Goal: Information Seeking & Learning: Learn about a topic

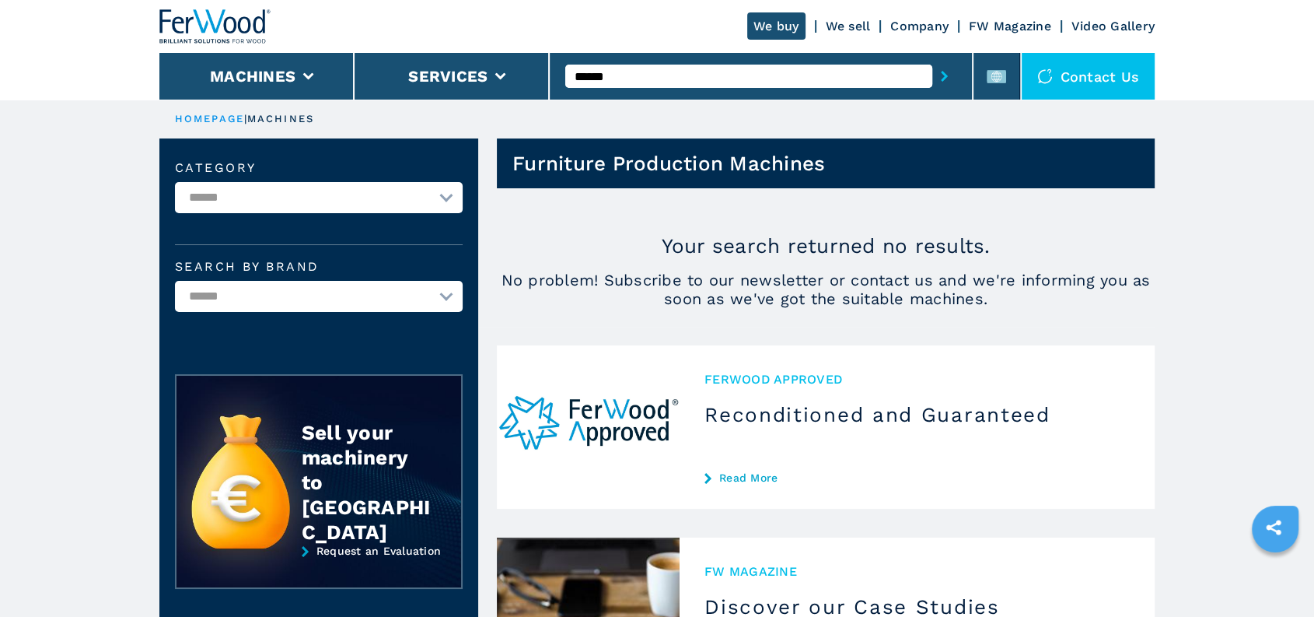
click at [302, 81] on li "Machines" at bounding box center [256, 76] width 195 height 47
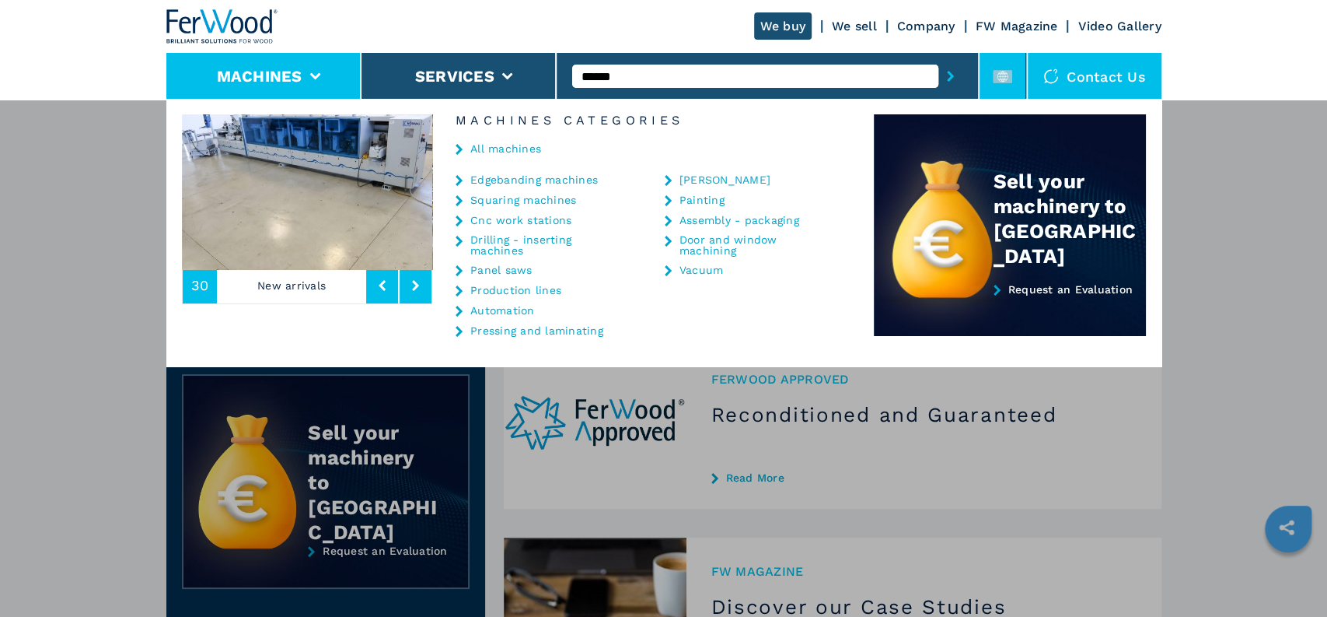
click at [1015, 72] on li at bounding box center [1003, 76] width 47 height 47
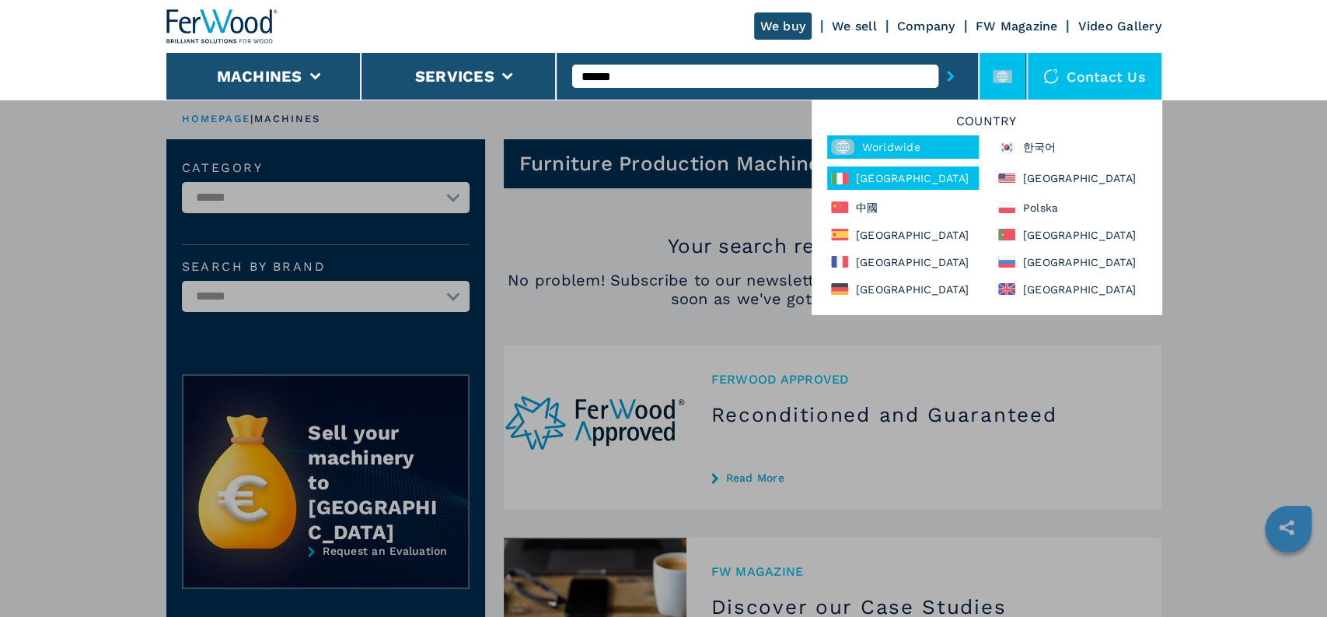
click at [892, 177] on div "[GEOGRAPHIC_DATA]" at bounding box center [903, 177] width 152 height 23
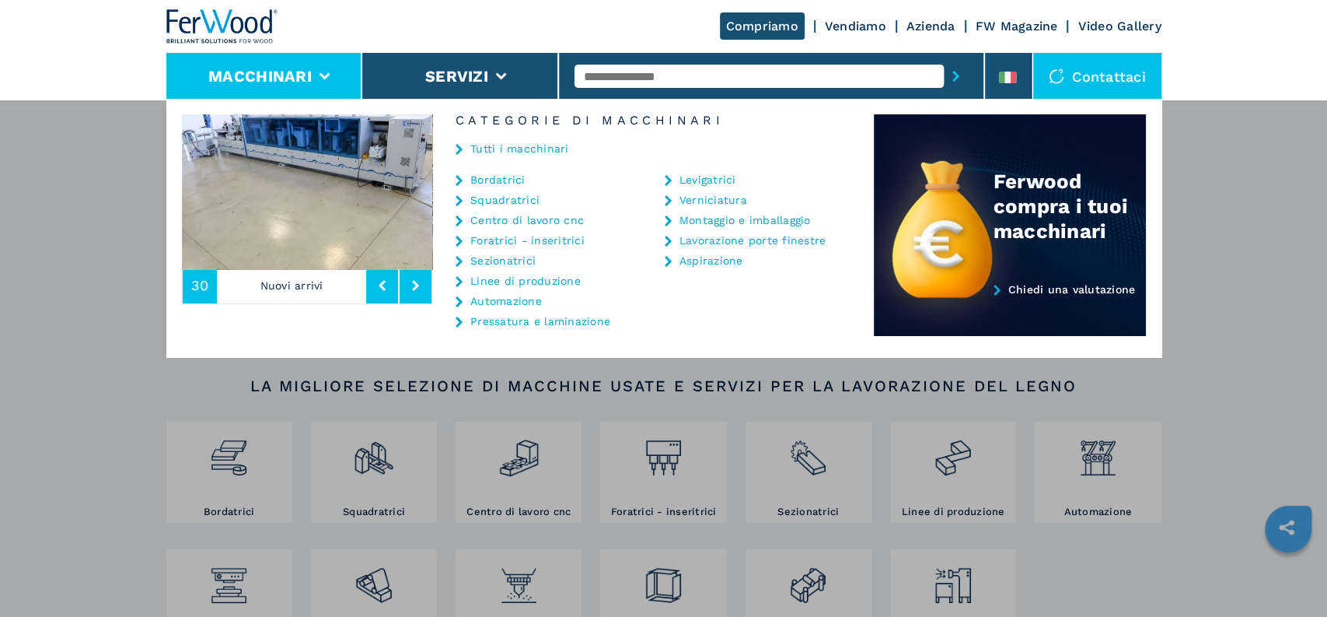
click at [658, 76] on input "text" at bounding box center [759, 76] width 369 height 23
type input "******"
click at [944, 58] on button "submit-button" at bounding box center [956, 76] width 24 height 36
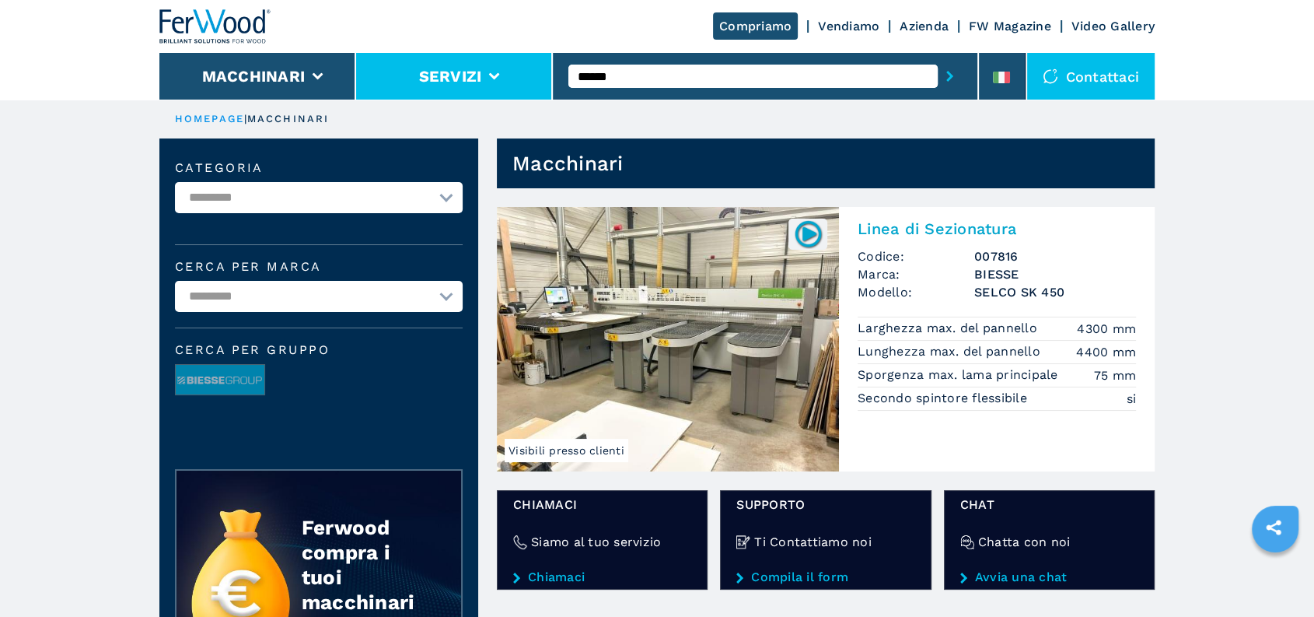
drag, startPoint x: 645, startPoint y: 83, endPoint x: 540, endPoint y: 81, distance: 105.0
click at [540, 81] on div "Compriamo Vendiamo Azienda FW Magazine Video Gallery Macchinari Servizi ****** …" at bounding box center [656, 50] width 995 height 100
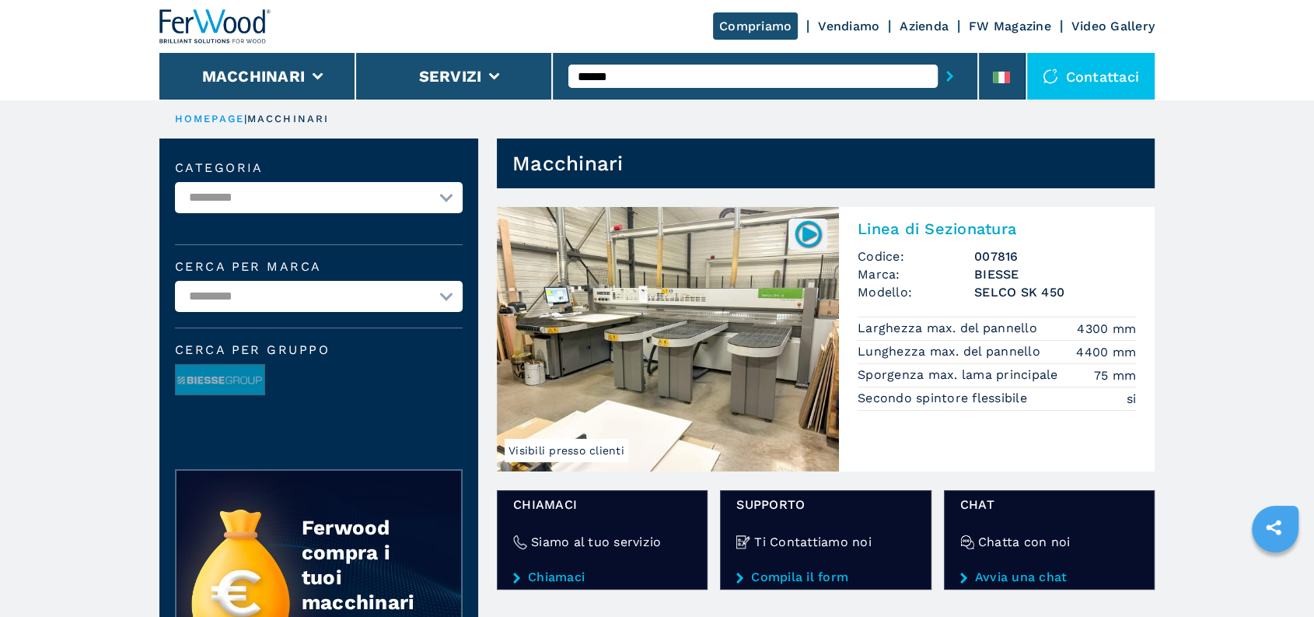
type input "******"
click at [938, 58] on button "submit-button" at bounding box center [950, 76] width 24 height 36
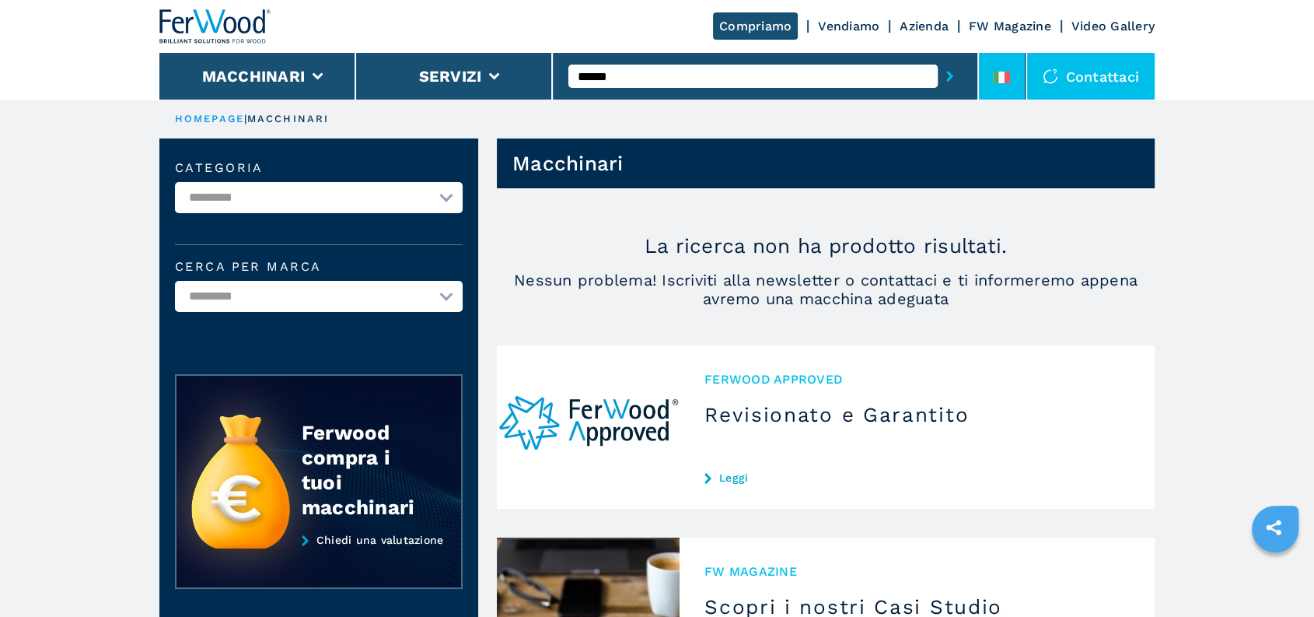
click at [983, 79] on li at bounding box center [1002, 76] width 47 height 47
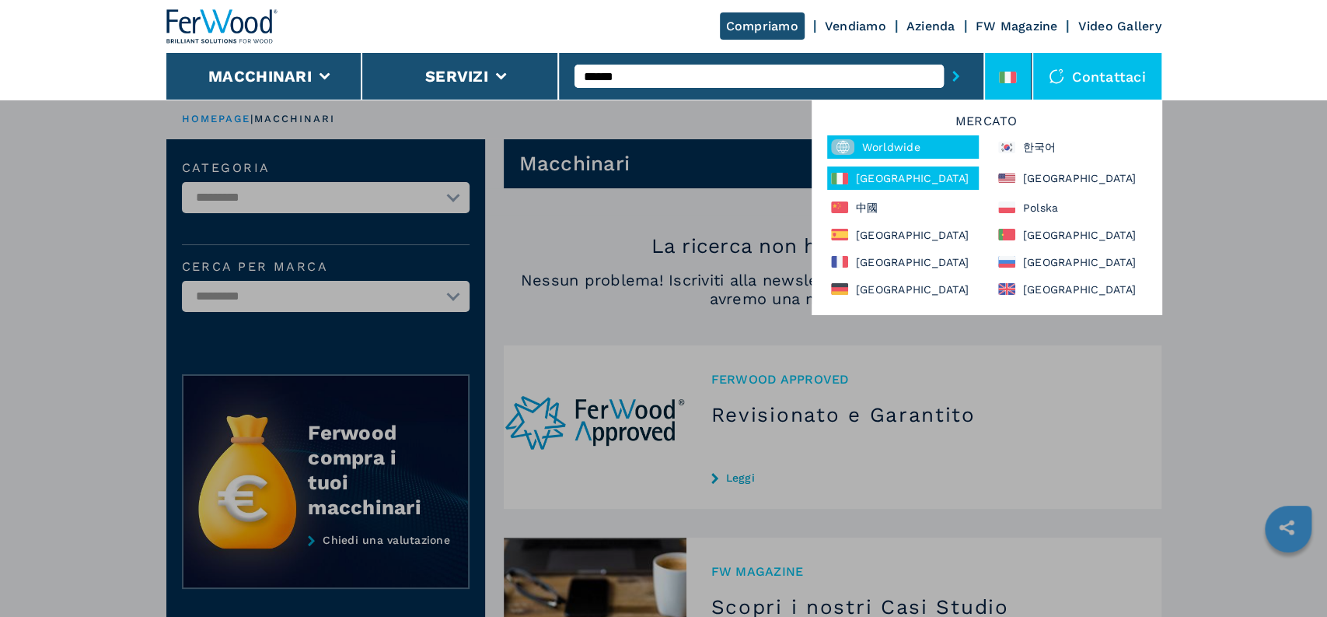
click at [908, 149] on div "Worldwide" at bounding box center [903, 146] width 152 height 23
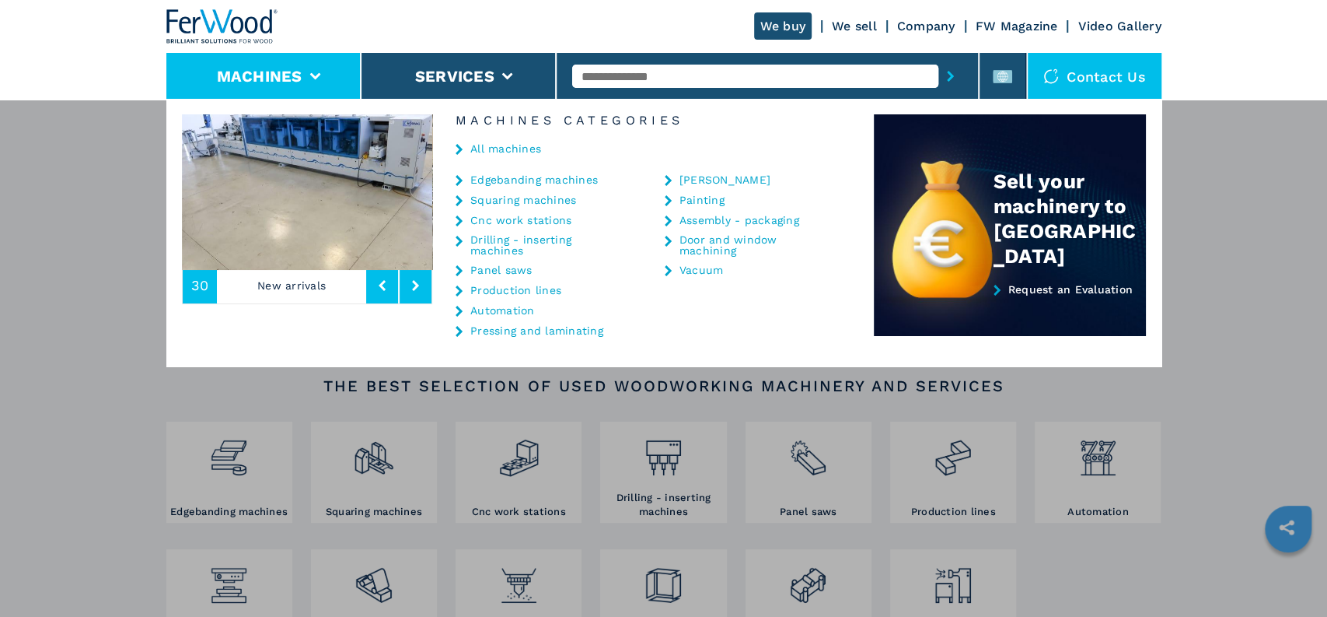
click at [489, 266] on link "Panel saws" at bounding box center [501, 269] width 62 height 11
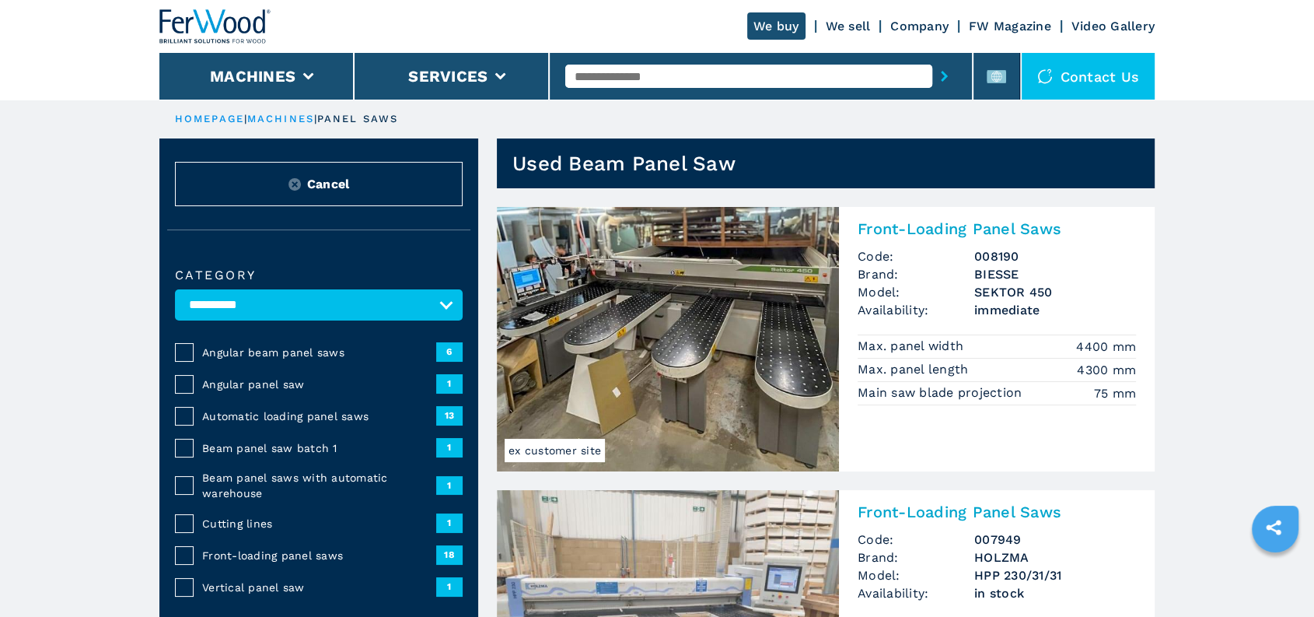
drag, startPoint x: 1014, startPoint y: 73, endPoint x: 977, endPoint y: 87, distance: 39.1
click at [1013, 73] on li at bounding box center [997, 76] width 47 height 47
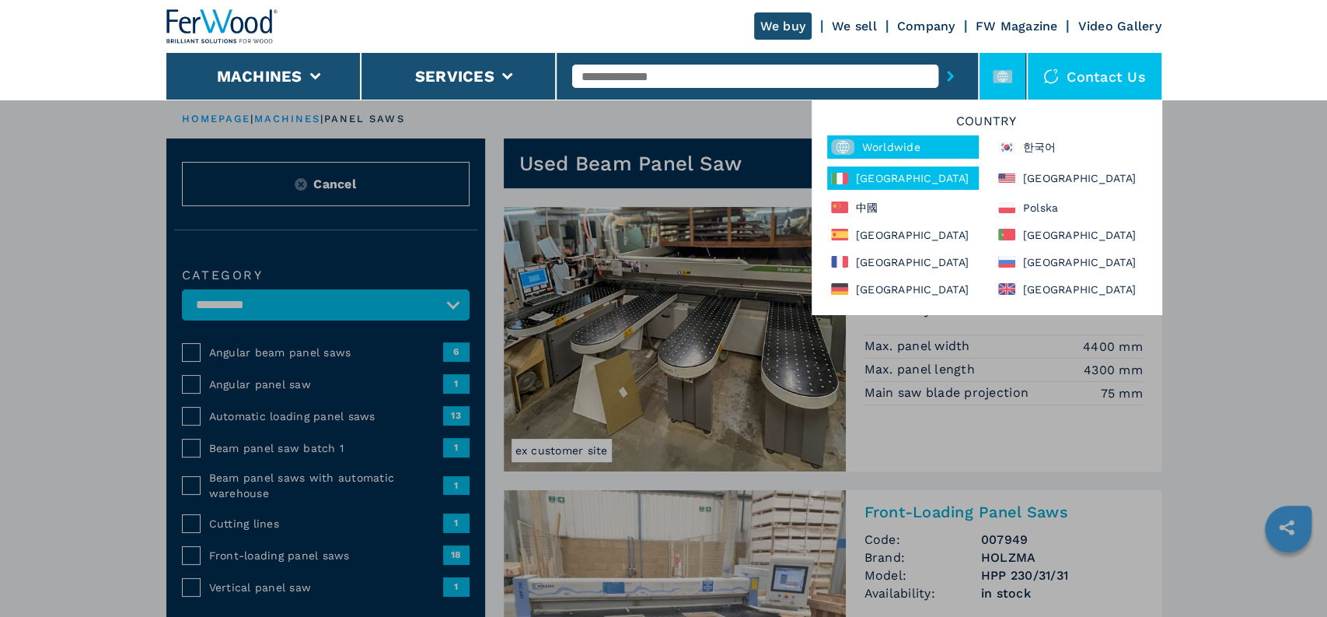
click at [889, 181] on div "[GEOGRAPHIC_DATA]" at bounding box center [903, 177] width 152 height 23
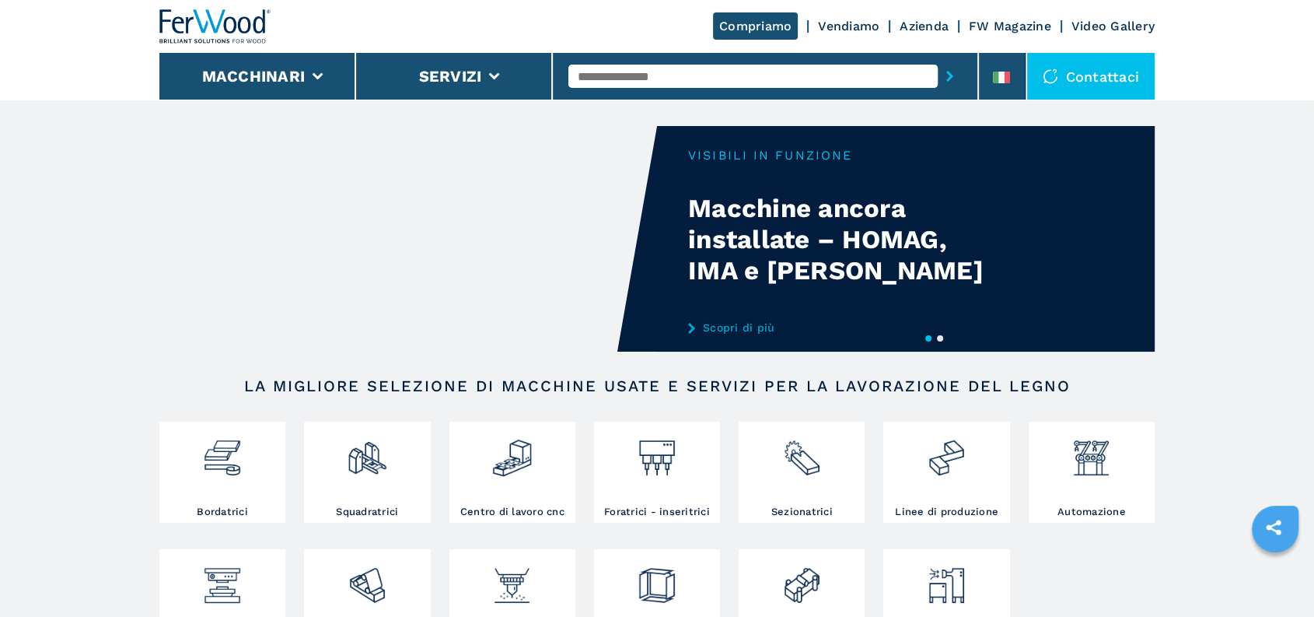
click at [622, 79] on input "text" at bounding box center [752, 76] width 369 height 23
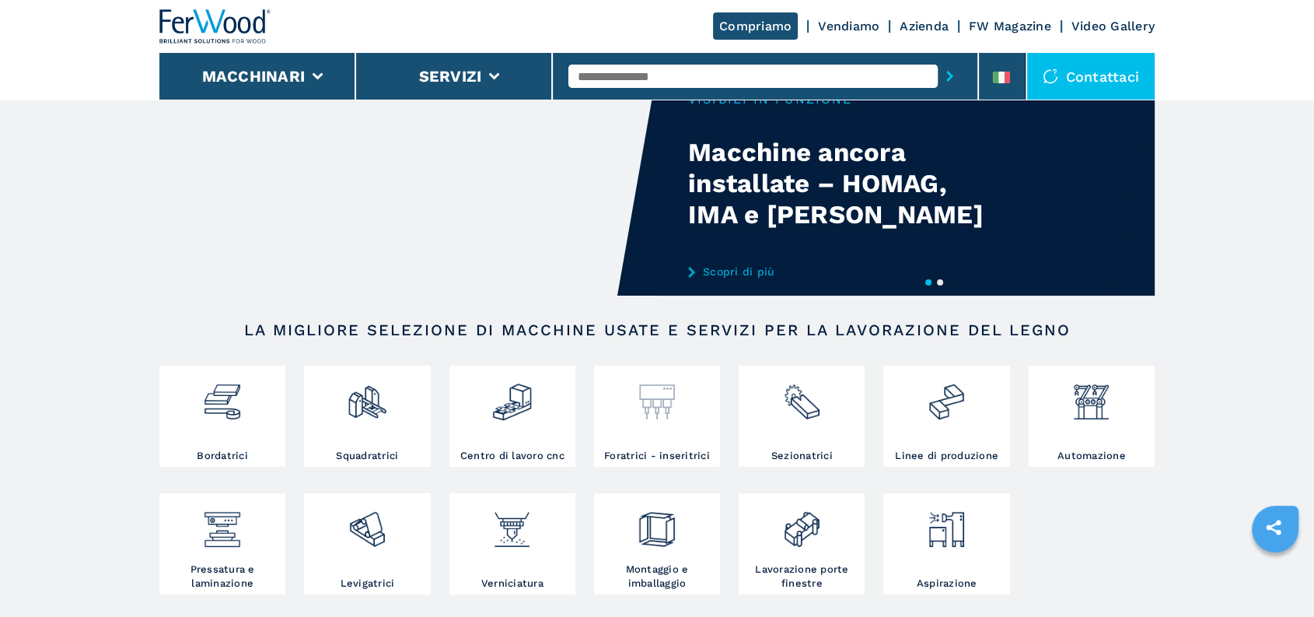
scroll to position [86, 0]
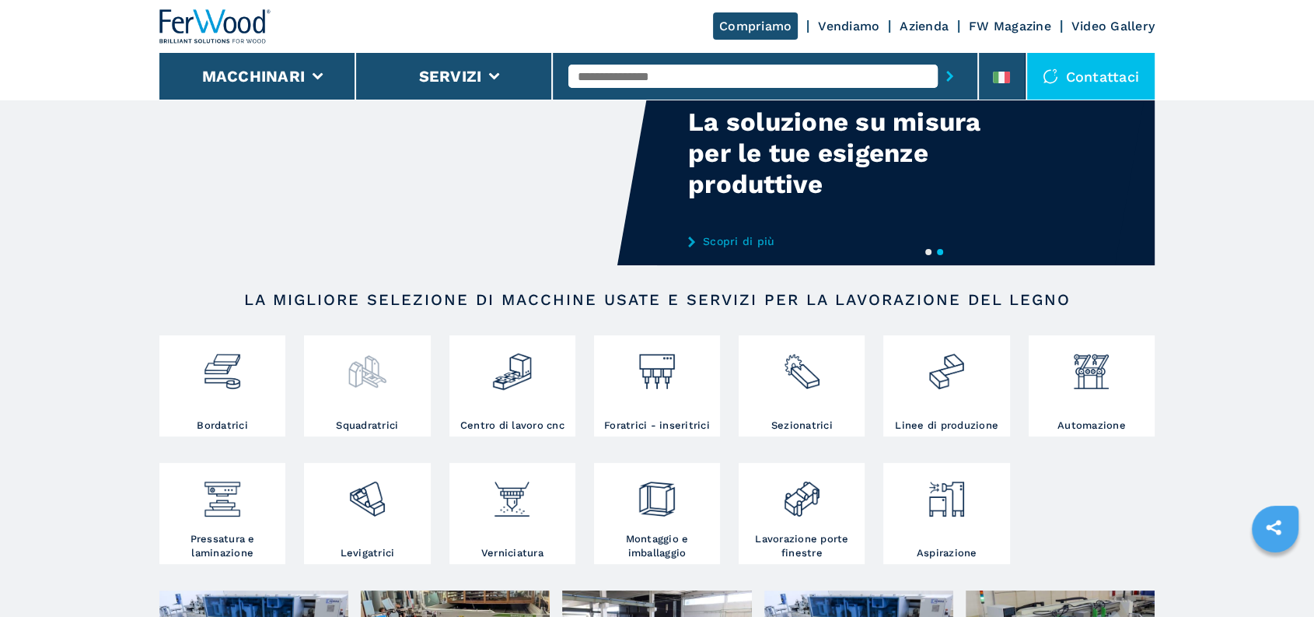
click at [372, 383] on img at bounding box center [367, 365] width 41 height 53
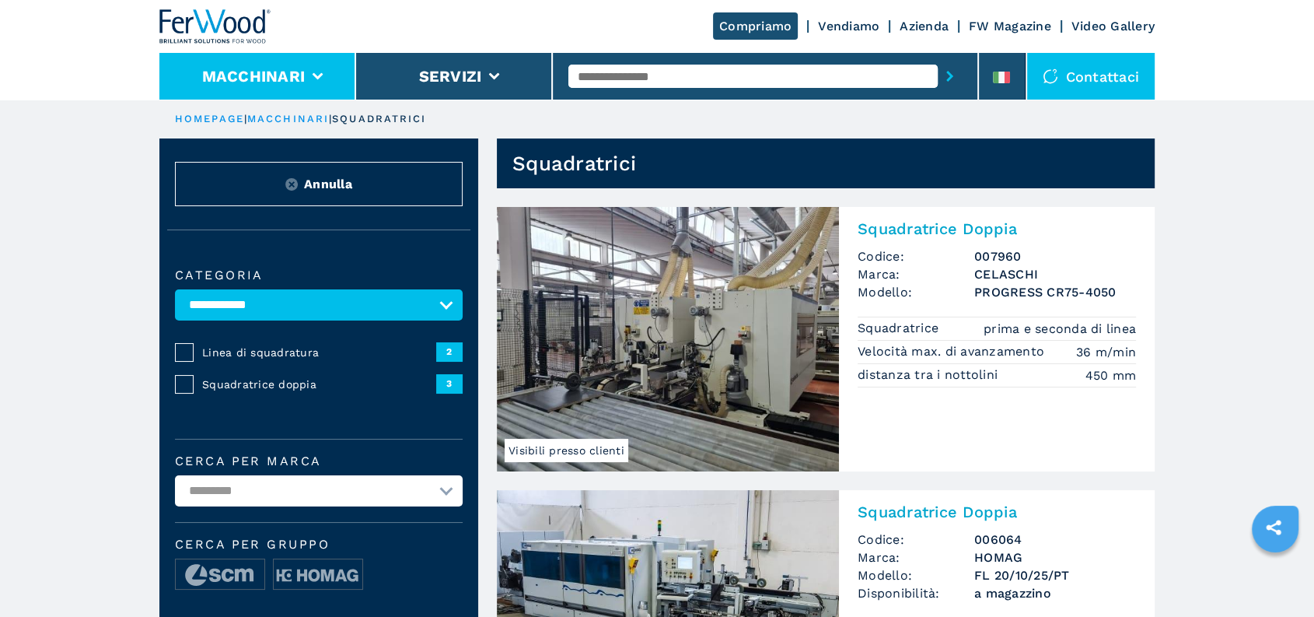
click at [293, 89] on li "Macchinari" at bounding box center [257, 76] width 197 height 47
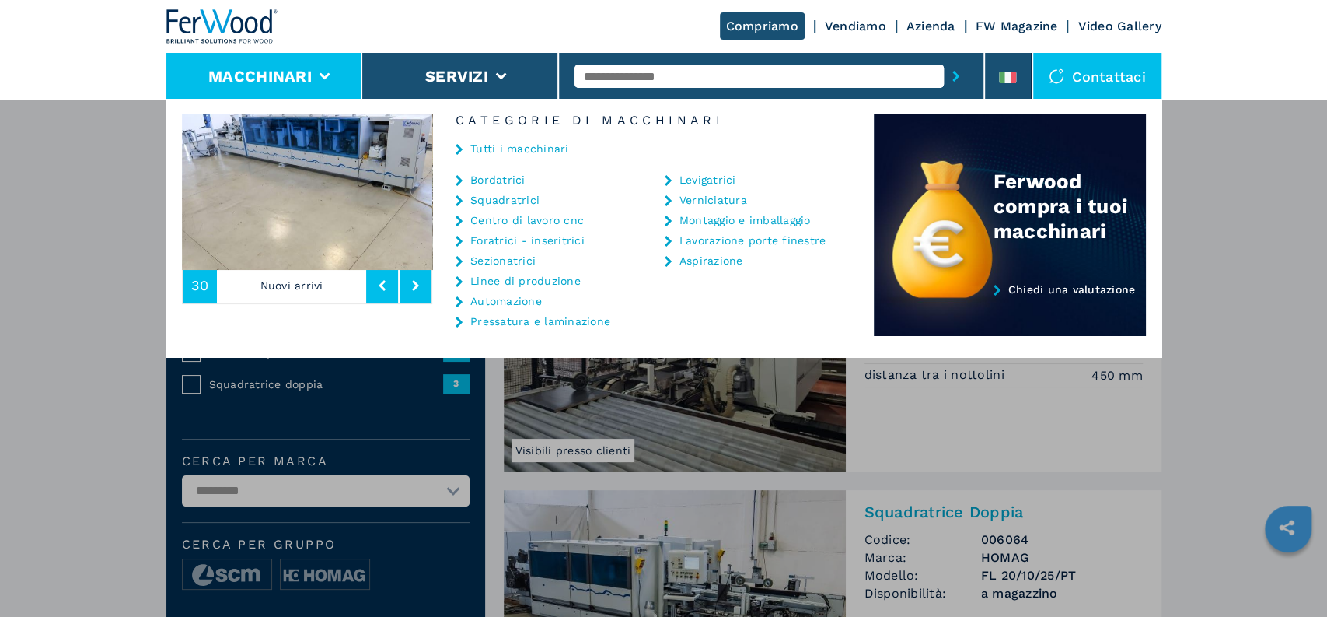
click at [537, 283] on link "Linee di produzione" at bounding box center [525, 280] width 110 height 11
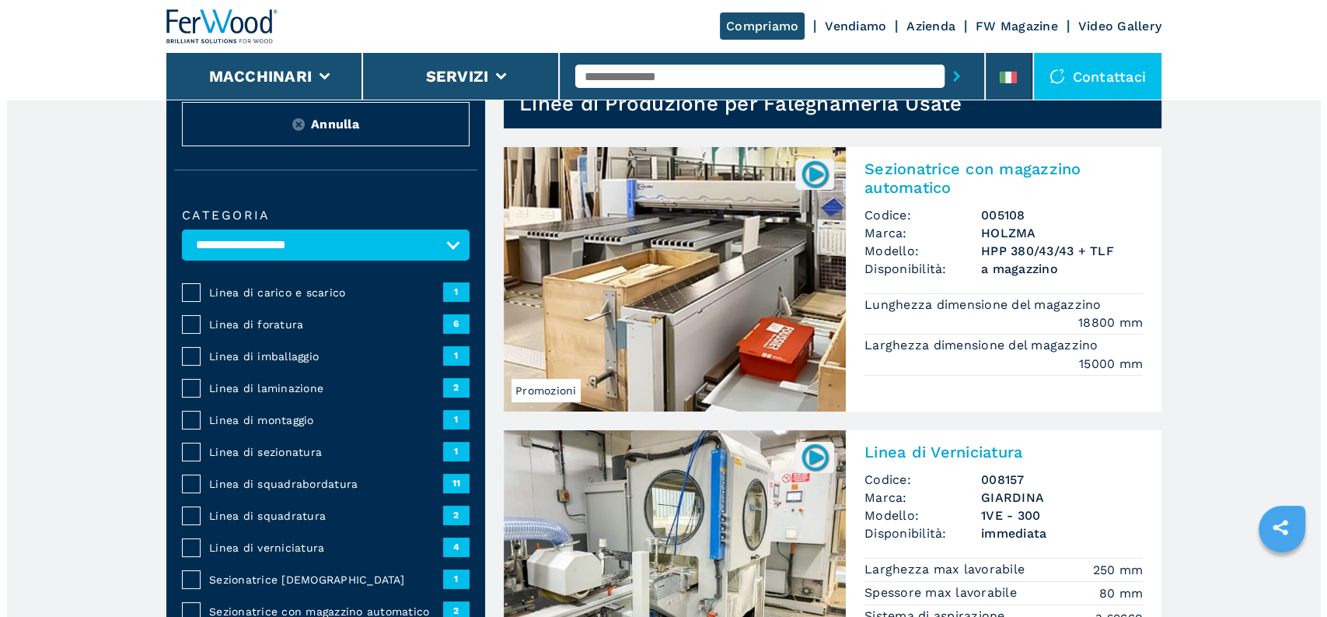
scroll to position [173, 0]
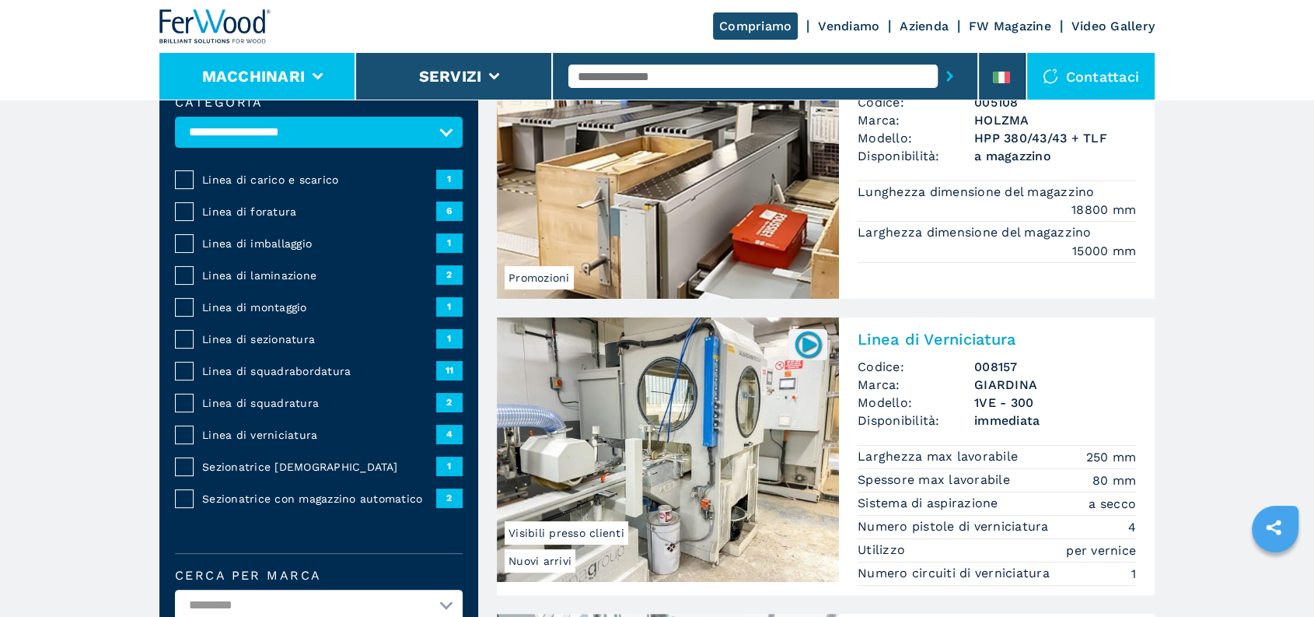
click at [231, 72] on button "Macchinari" at bounding box center [253, 76] width 103 height 19
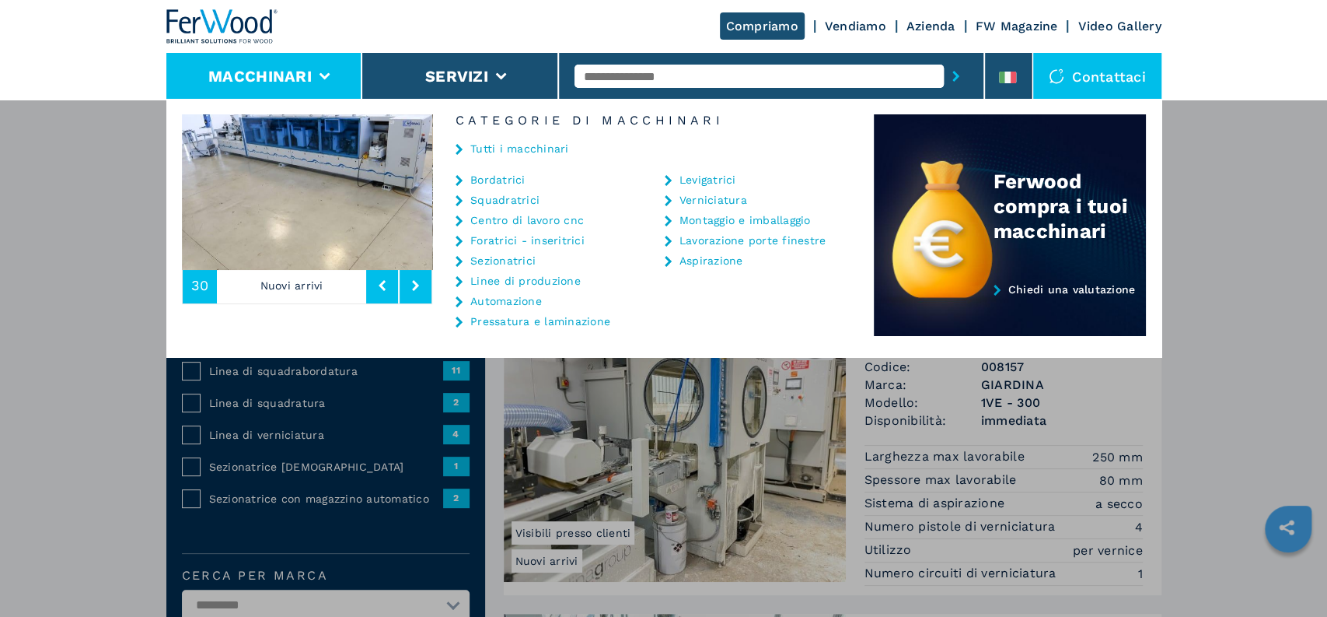
click at [510, 179] on link "Bordatrici" at bounding box center [497, 179] width 55 height 11
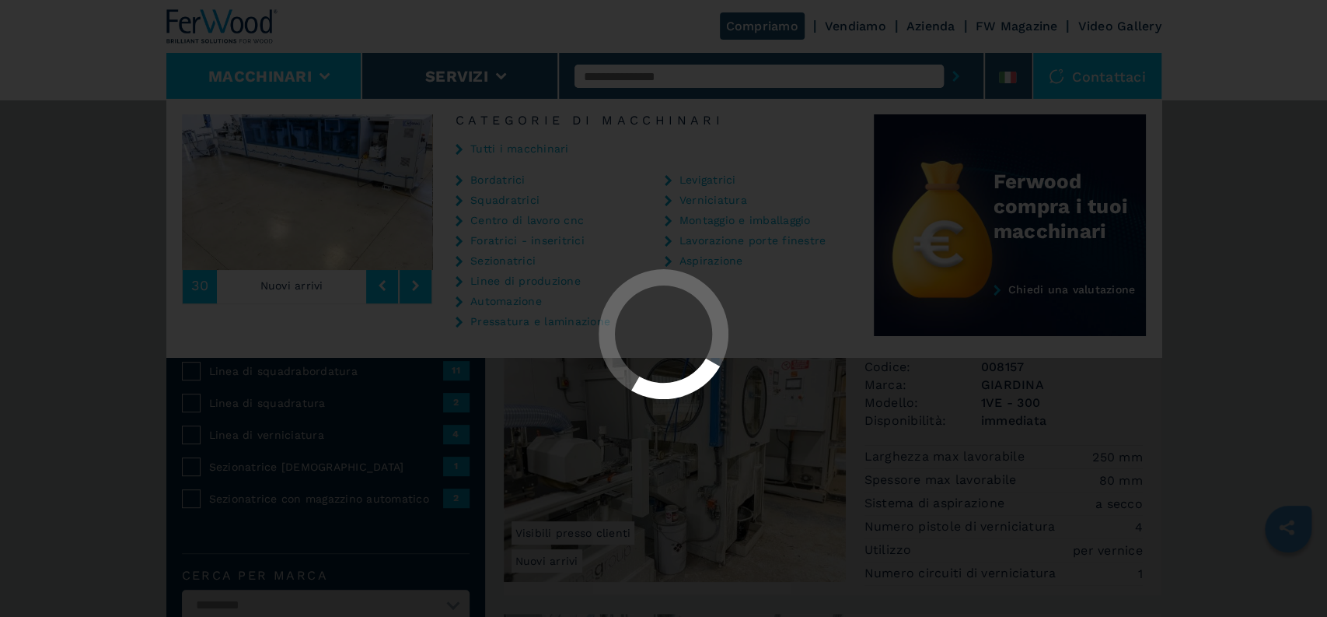
select select "**********"
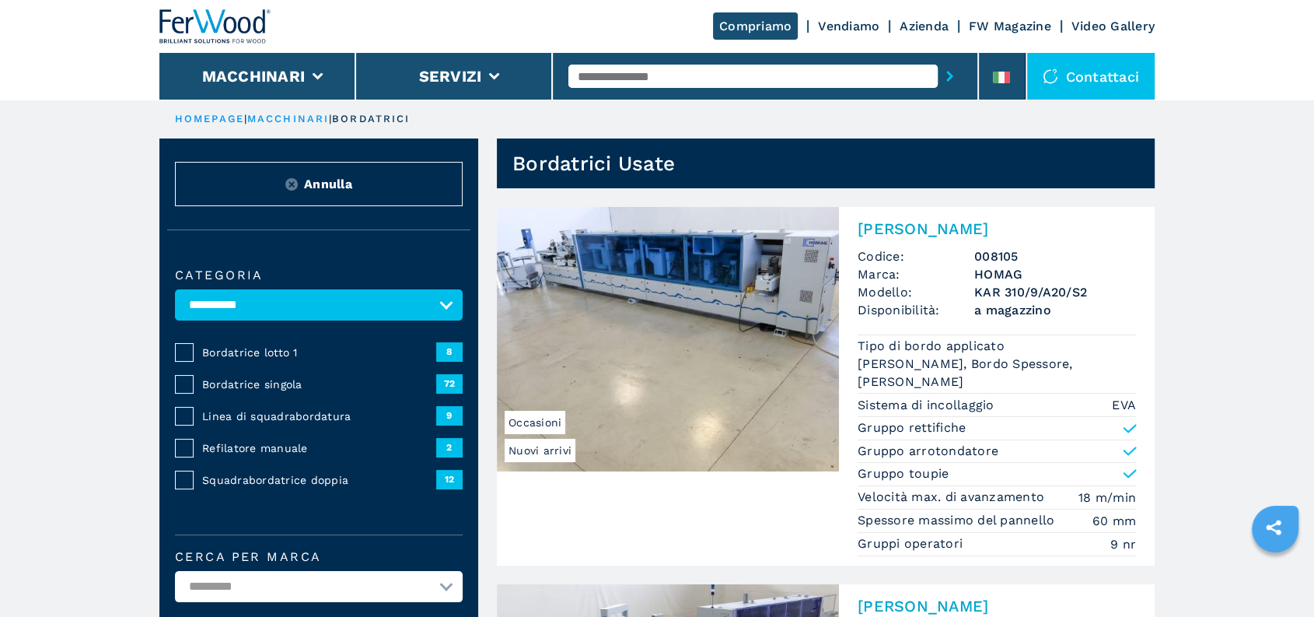
click at [295, 180] on img at bounding box center [291, 184] width 12 height 12
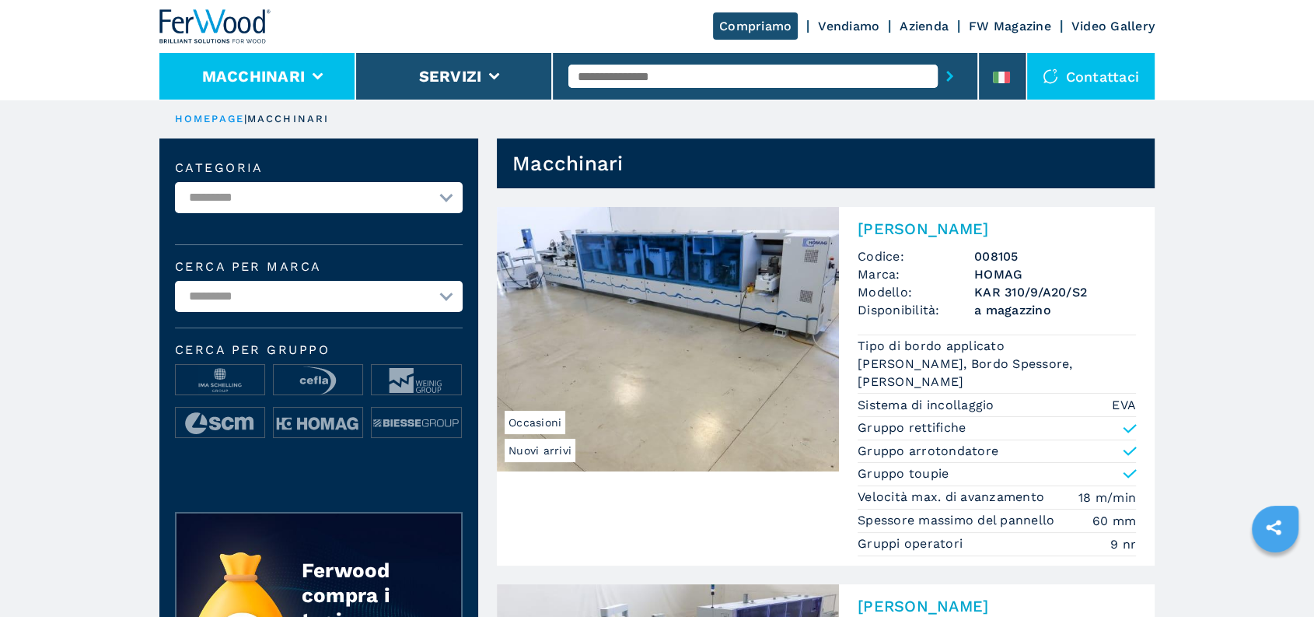
click at [260, 79] on button "Macchinari" at bounding box center [253, 76] width 103 height 19
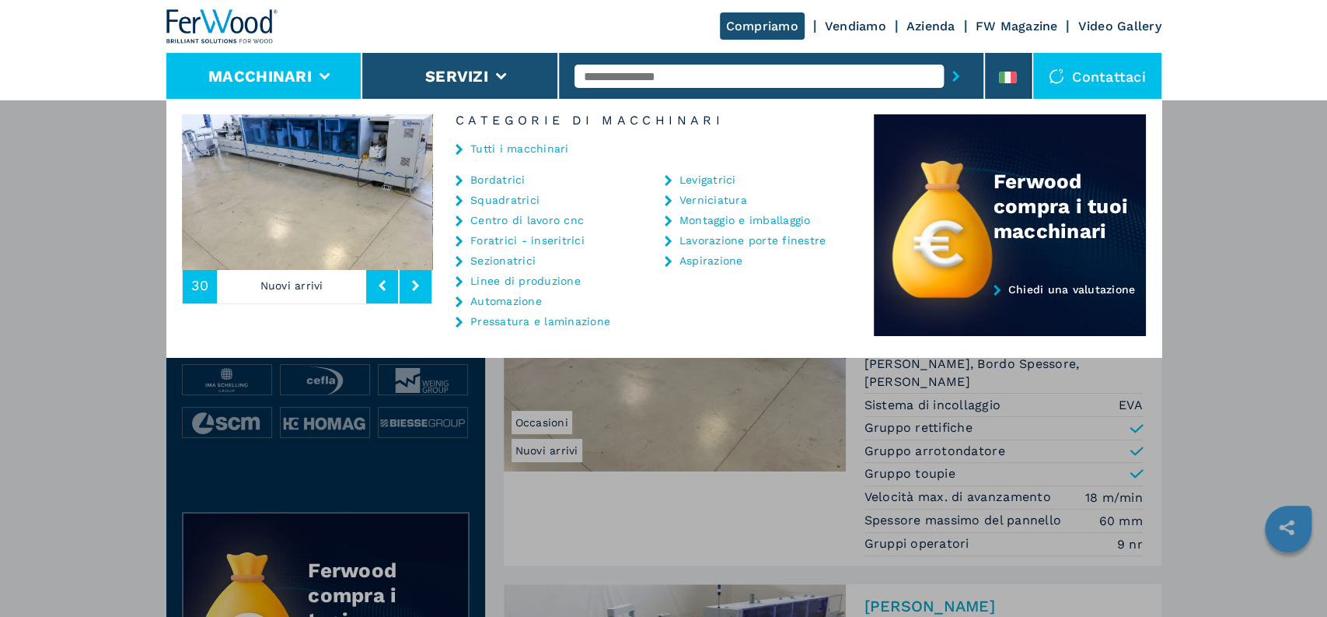
click at [508, 194] on link "Squadratrici" at bounding box center [504, 199] width 69 height 11
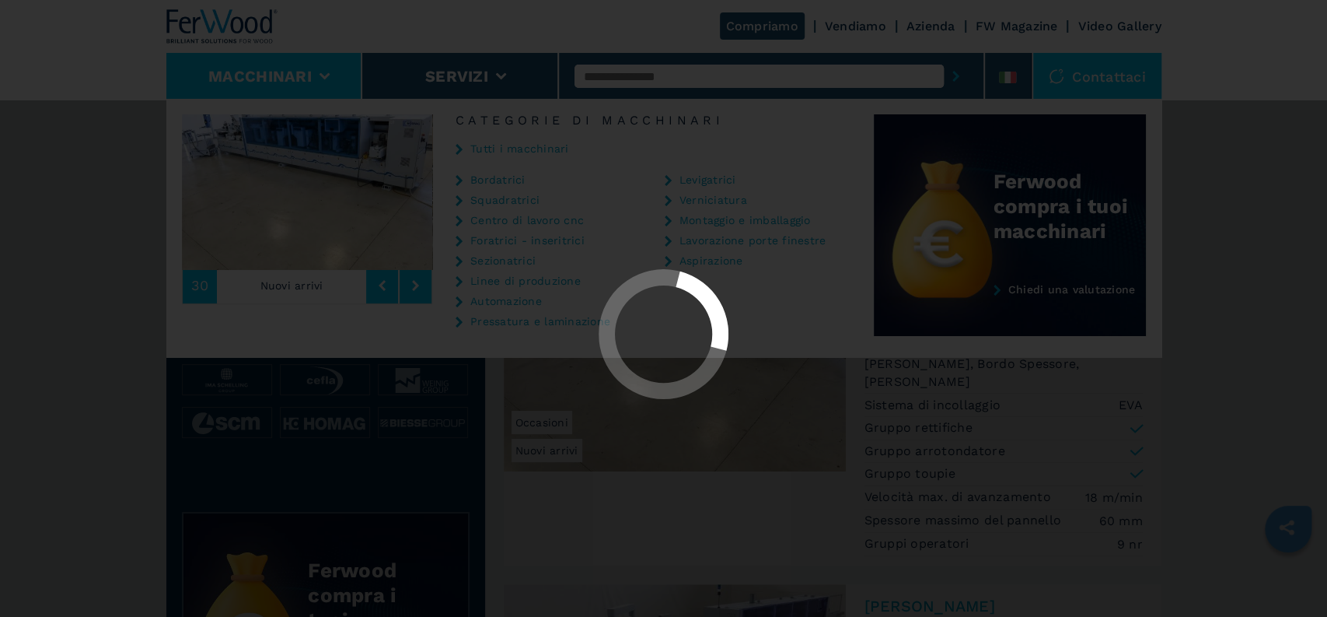
select select "**********"
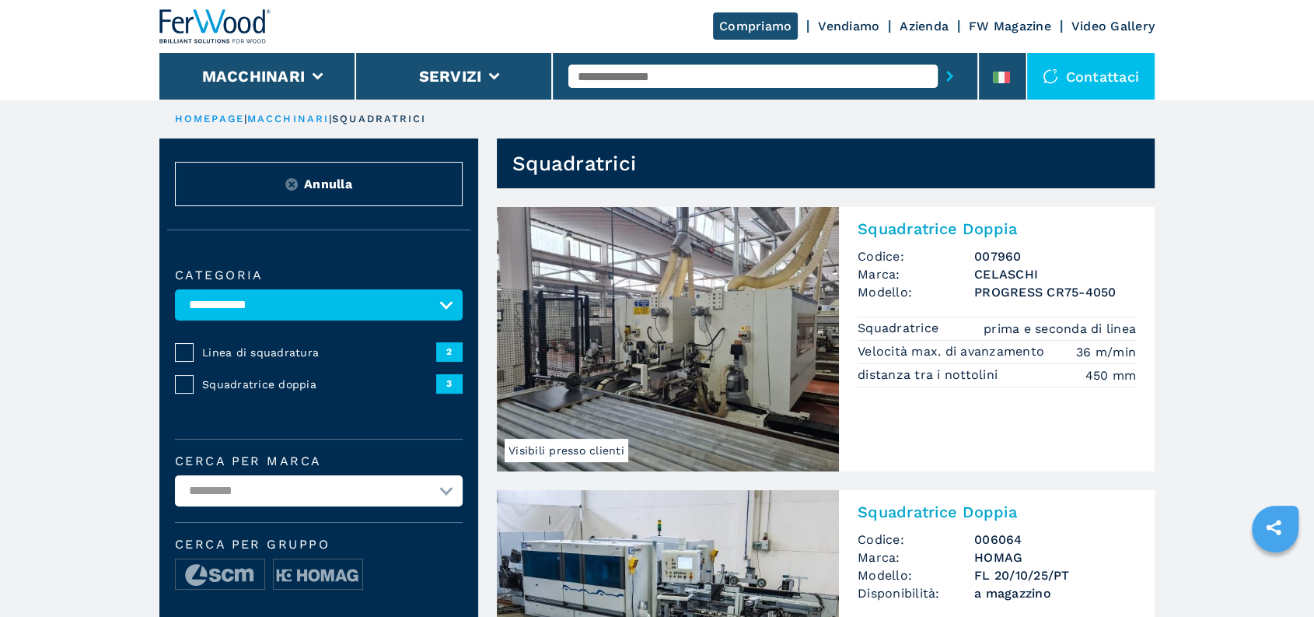
click at [305, 175] on span "Annulla" at bounding box center [328, 184] width 48 height 18
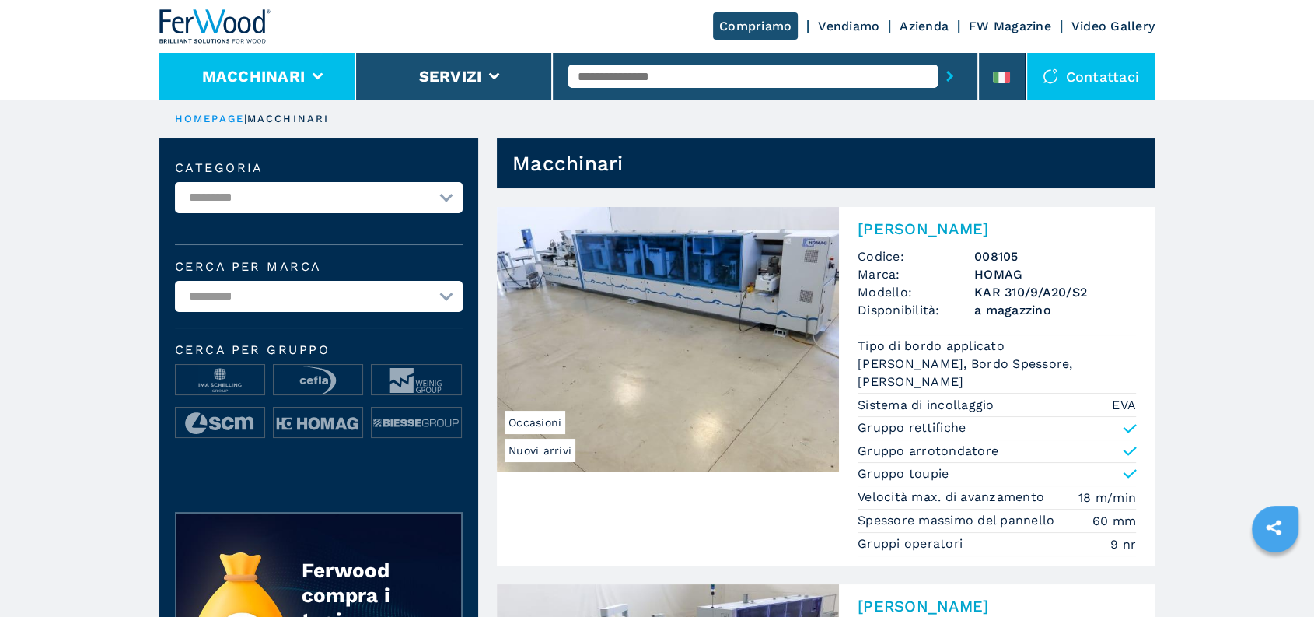
click at [327, 61] on li "Macchinari" at bounding box center [257, 76] width 197 height 47
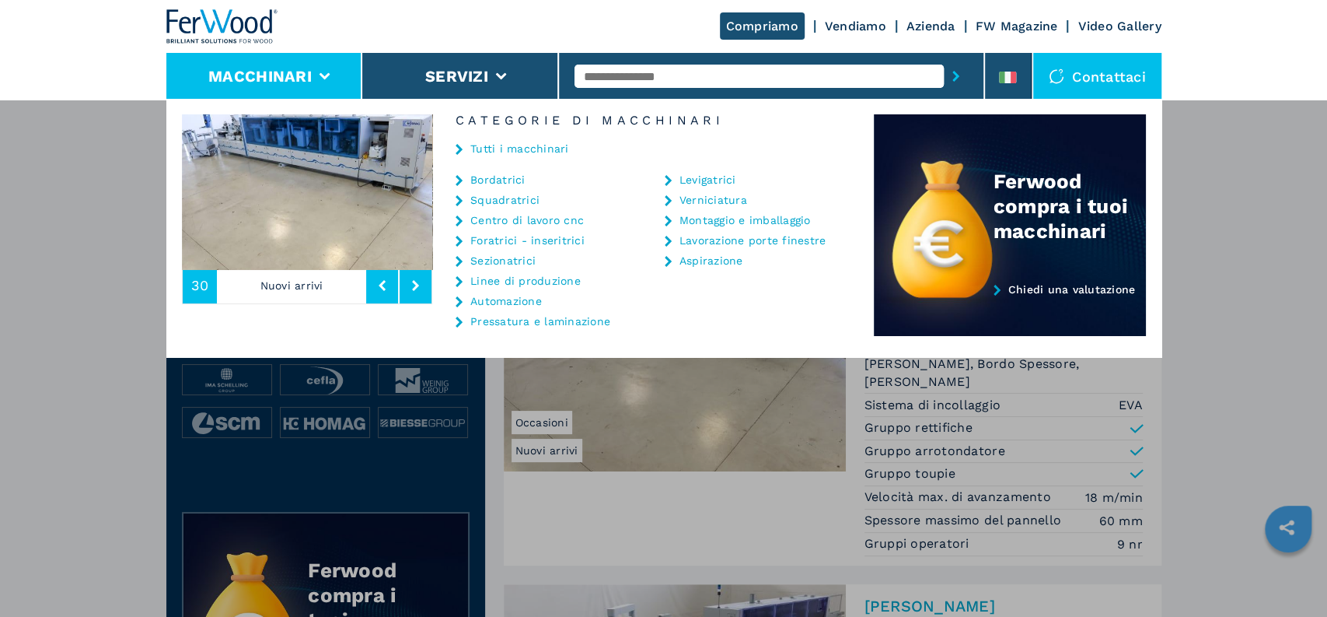
click at [692, 174] on link "Levigatrici" at bounding box center [708, 179] width 57 height 11
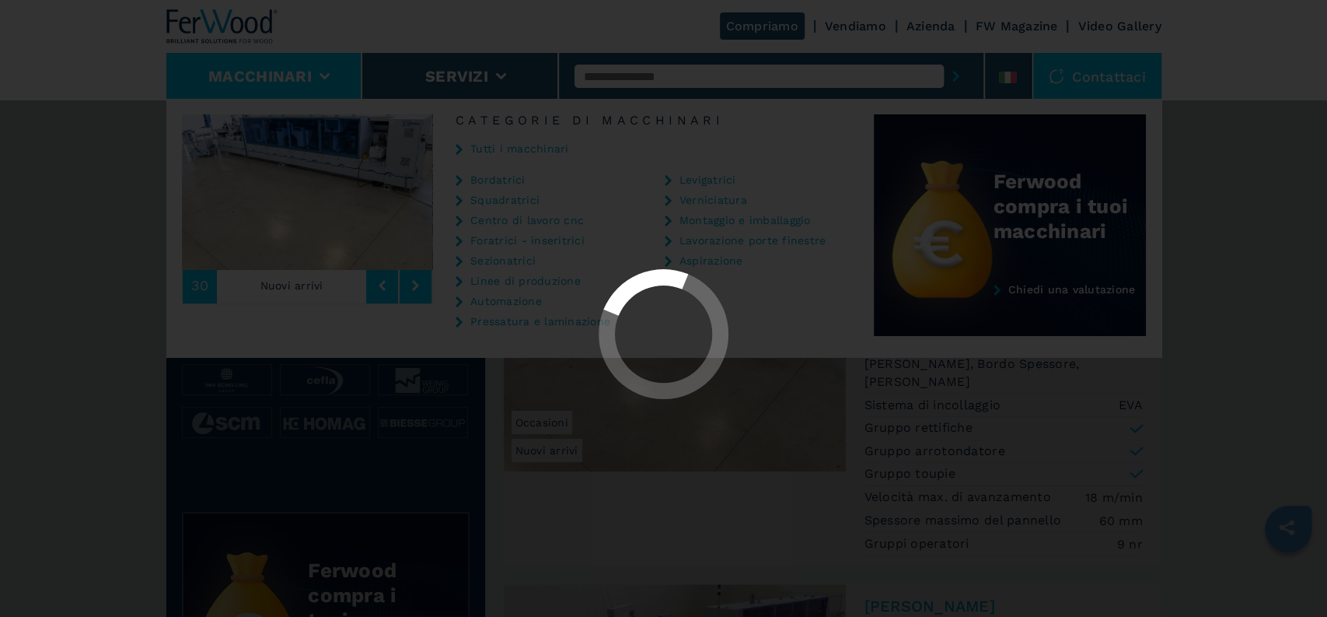
select select "**********"
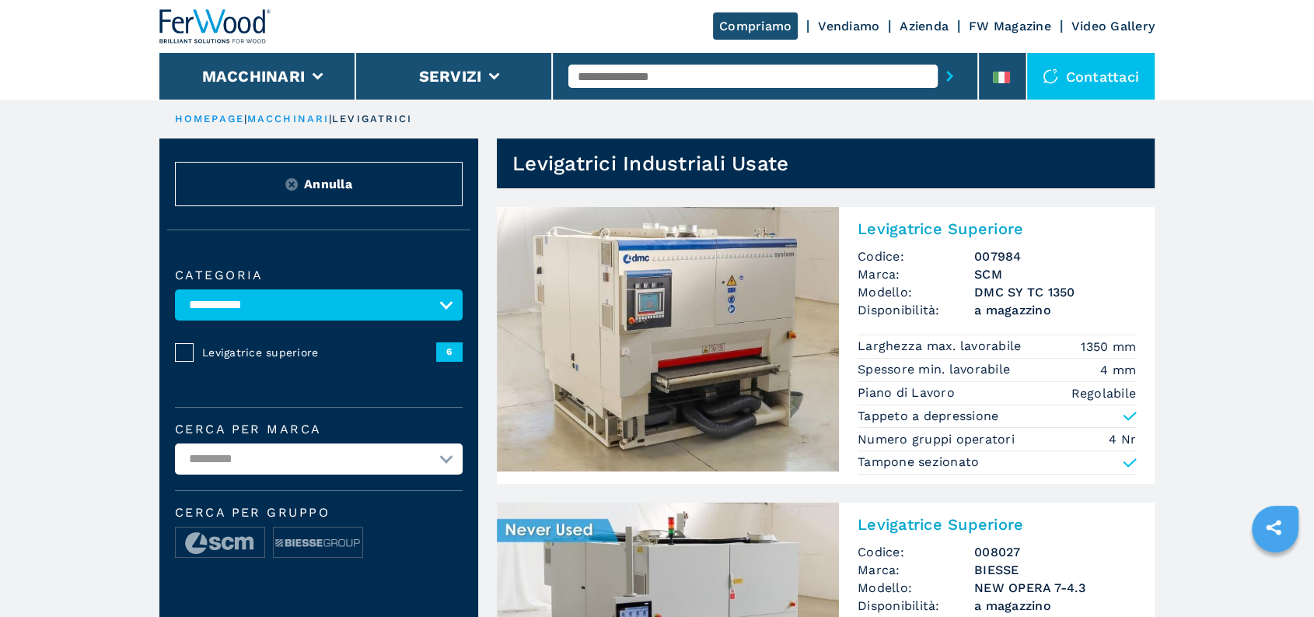
click at [281, 119] on link "macchinari" at bounding box center [288, 119] width 82 height 12
click at [215, 116] on link "HOMEPAGE" at bounding box center [209, 119] width 69 height 12
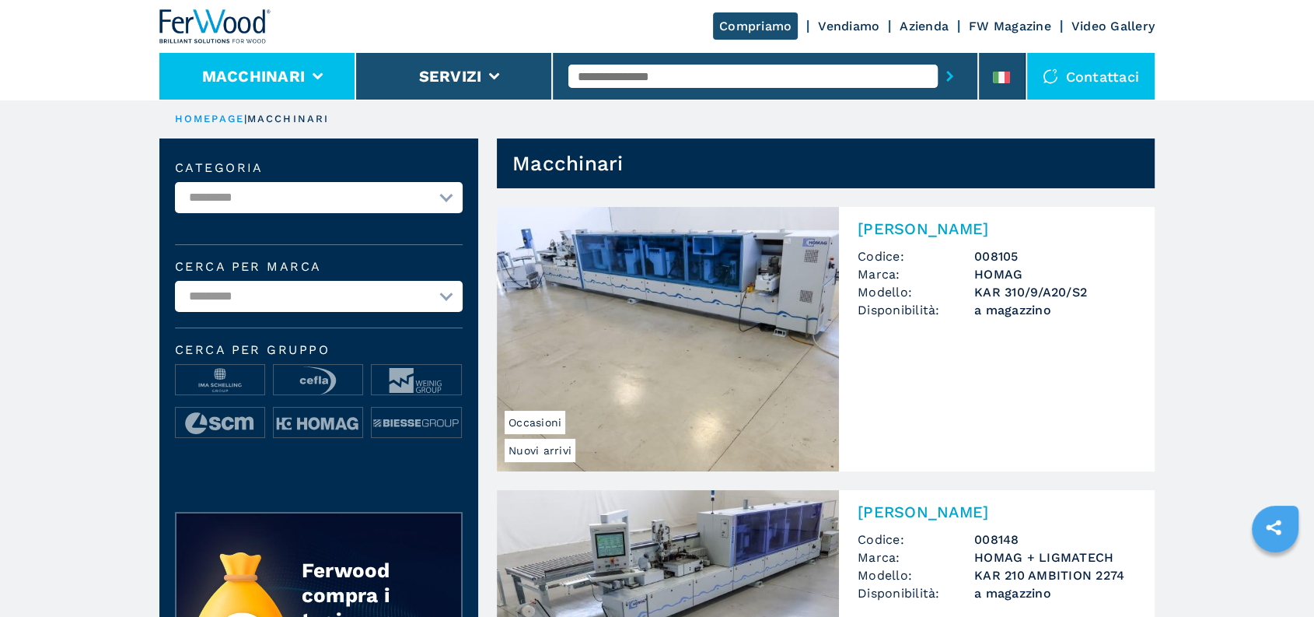
click at [236, 72] on button "Macchinari" at bounding box center [253, 76] width 103 height 19
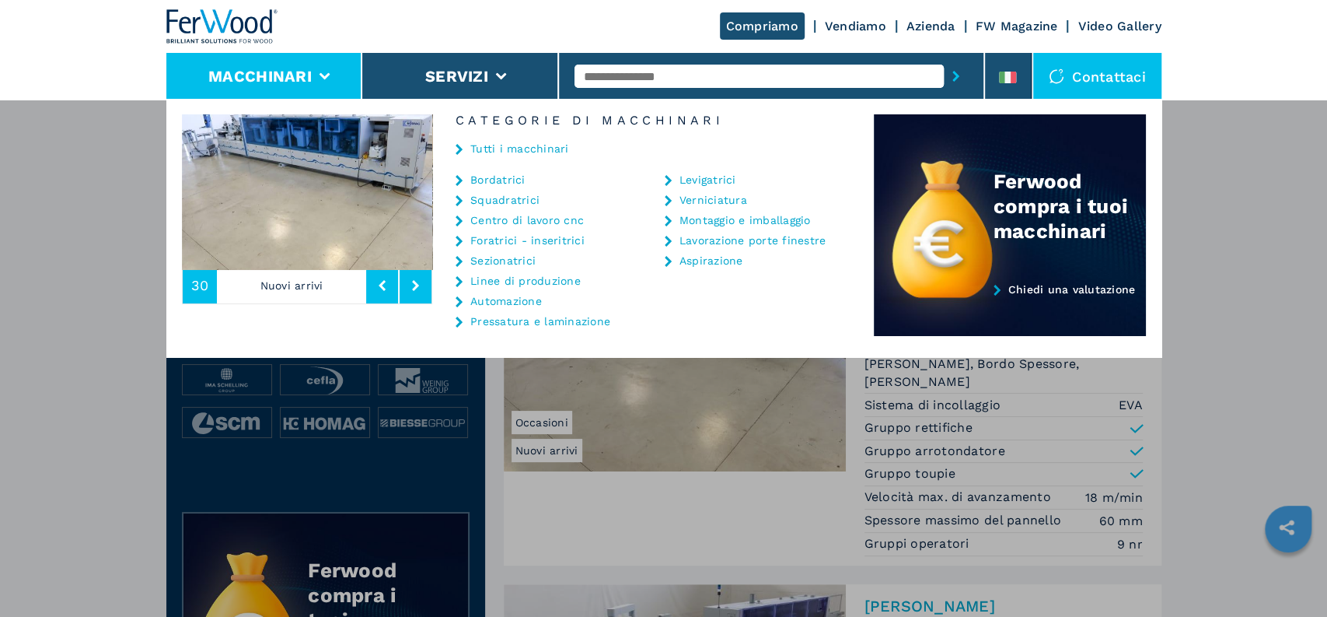
click at [723, 177] on link "Levigatrici" at bounding box center [708, 179] width 57 height 11
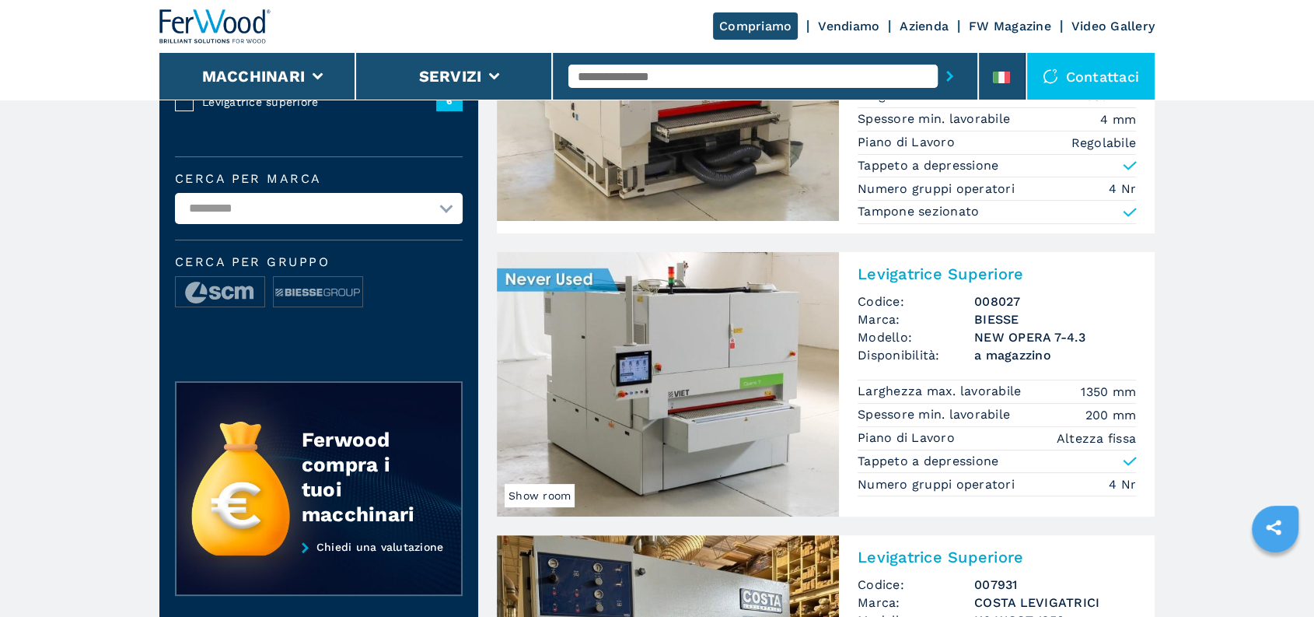
scroll to position [259, 0]
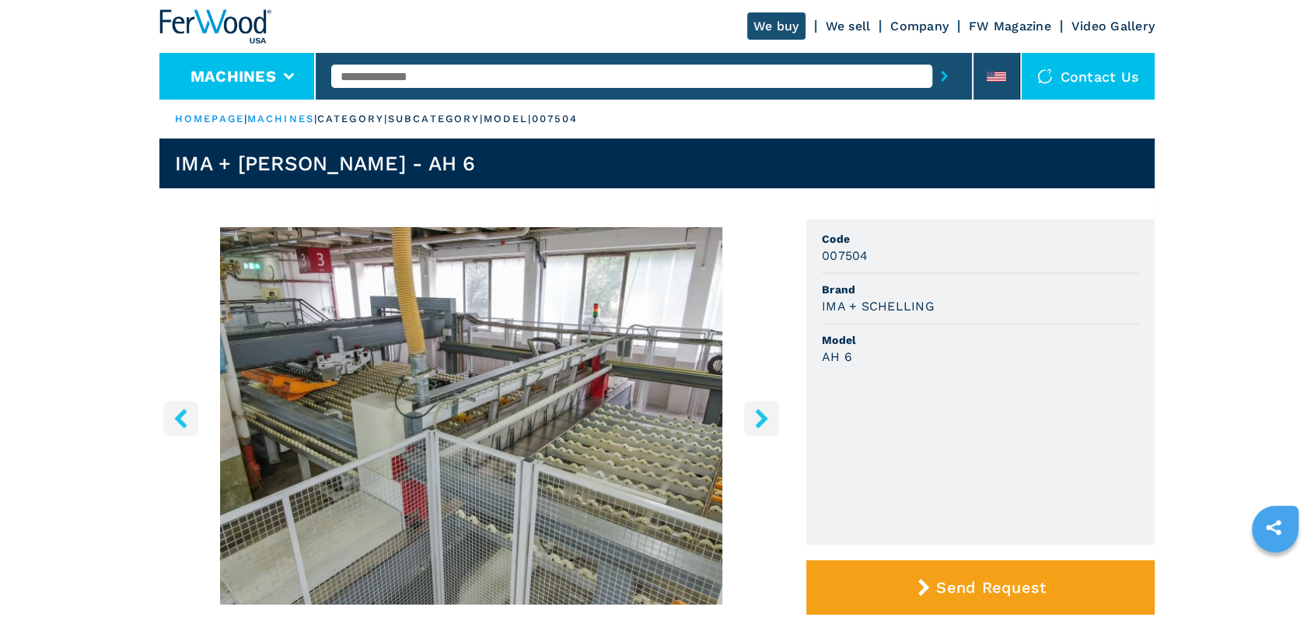
click at [211, 79] on button "Machines" at bounding box center [234, 76] width 86 height 19
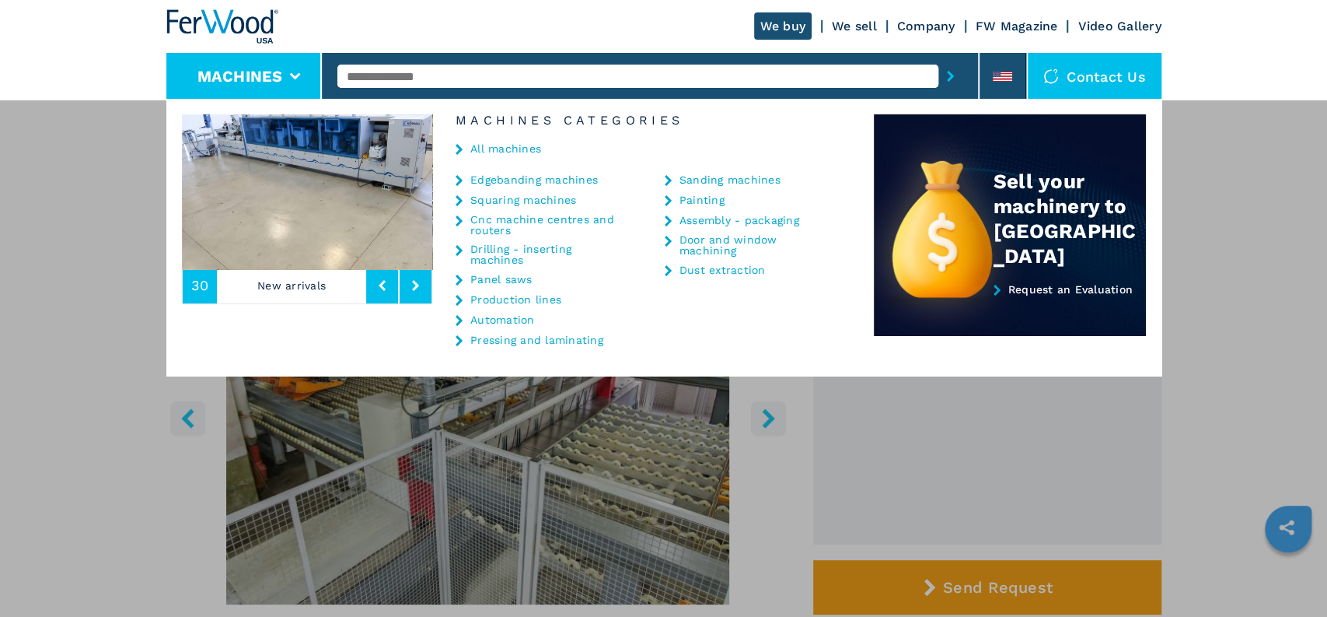
click at [498, 277] on link "Panel saws" at bounding box center [501, 279] width 62 height 11
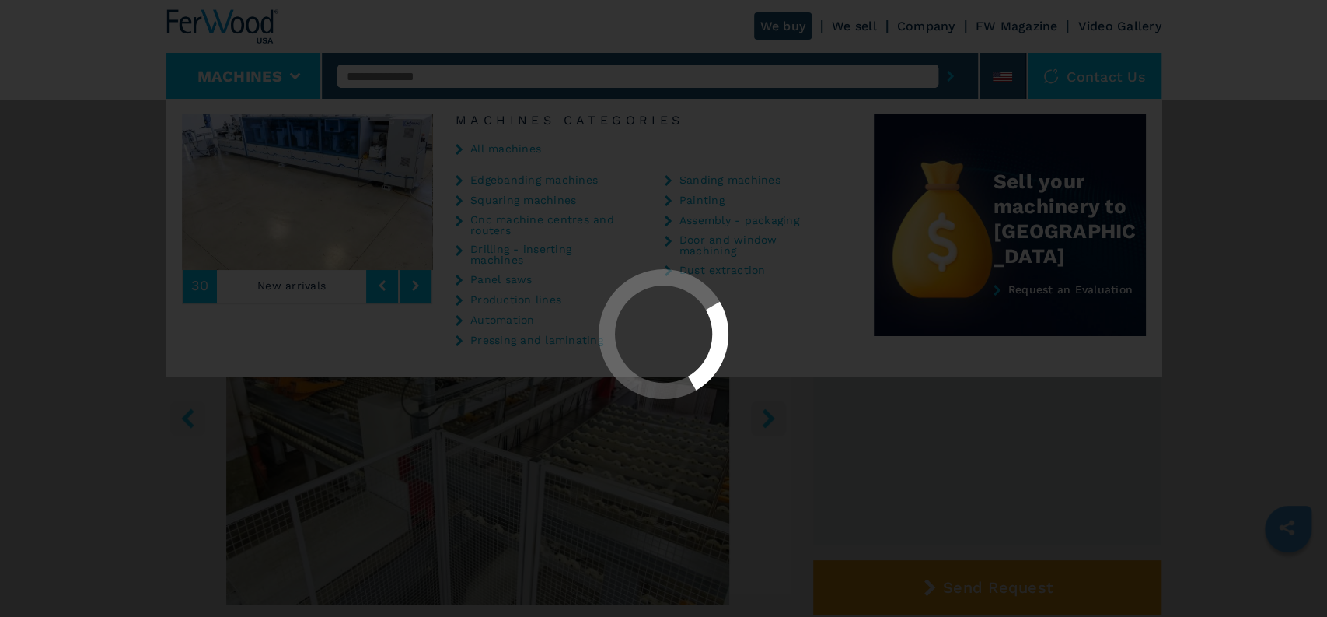
select select "**********"
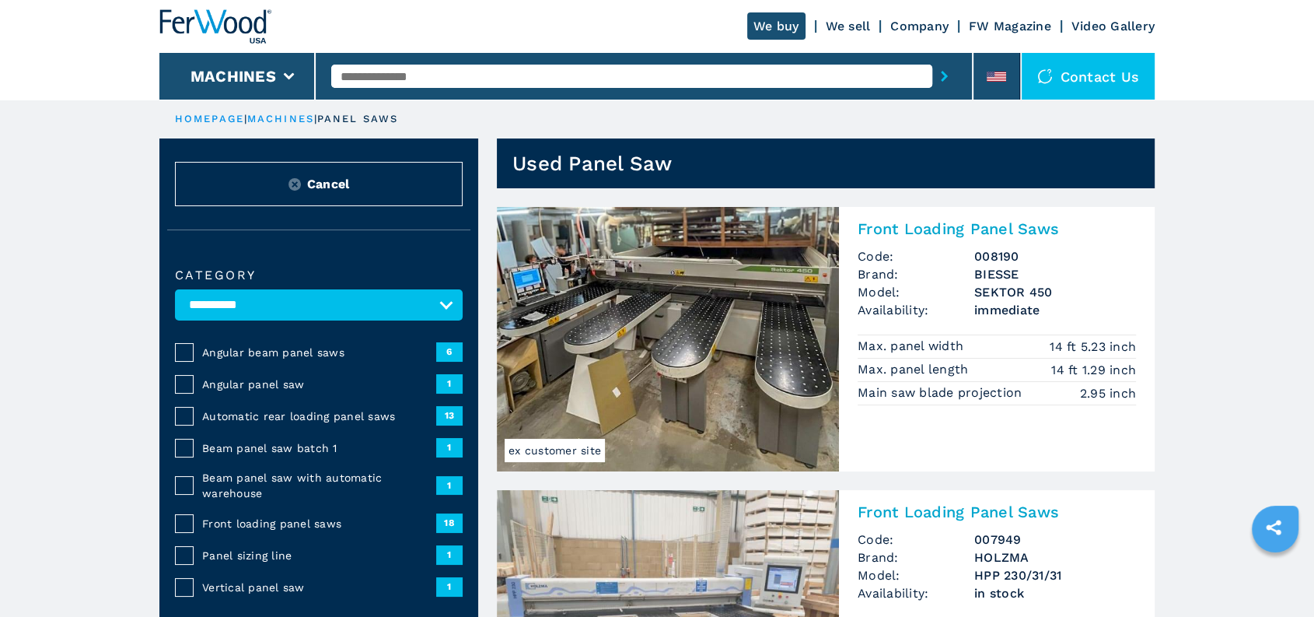
click at [288, 378] on span "Angular panel saw" at bounding box center [319, 384] width 234 height 16
